Goal: Register for event/course

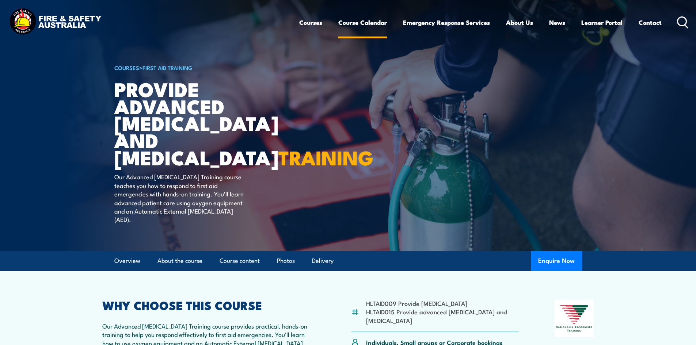
click at [355, 24] on link "Course Calendar" at bounding box center [363, 22] width 49 height 19
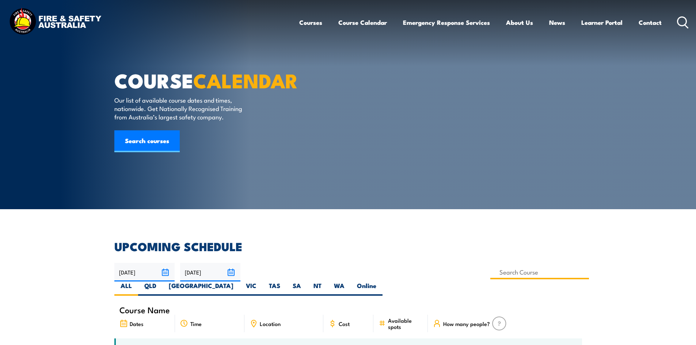
click at [491, 272] on input at bounding box center [540, 272] width 99 height 14
type input "hltaid015"
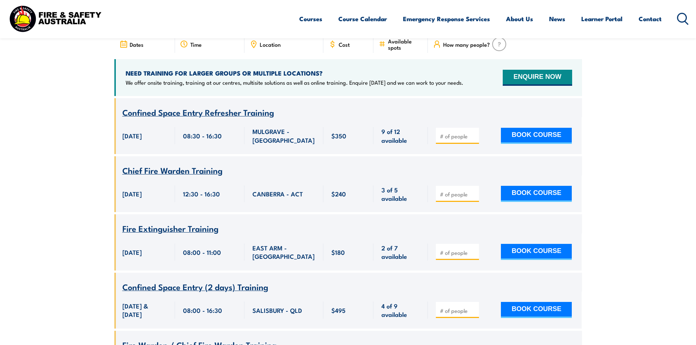
scroll to position [329, 0]
